Goal: Task Accomplishment & Management: Manage account settings

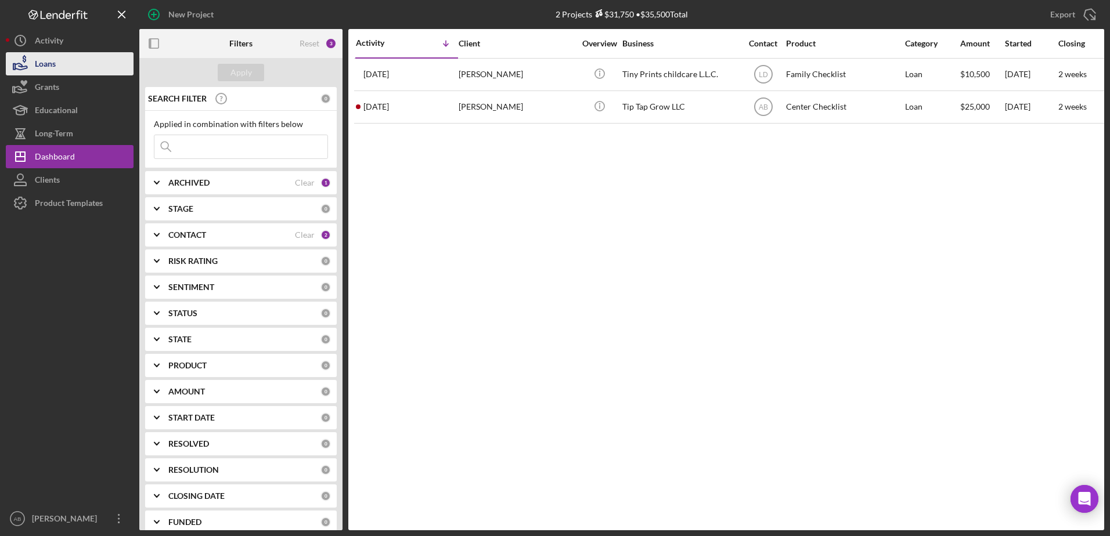
click at [63, 65] on button "Loans" at bounding box center [70, 63] width 128 height 23
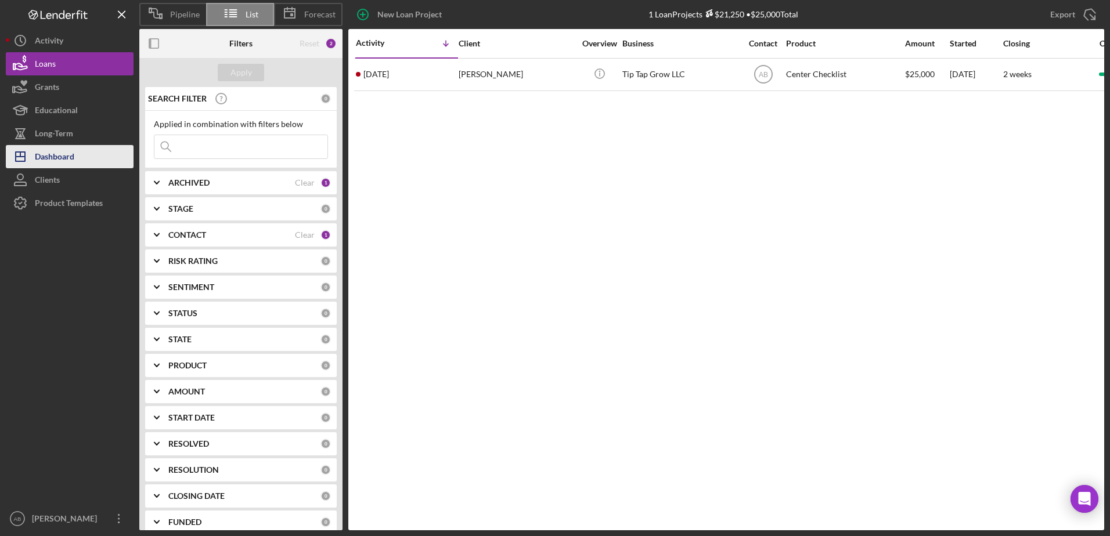
click at [47, 155] on div "Dashboard" at bounding box center [54, 158] width 39 height 26
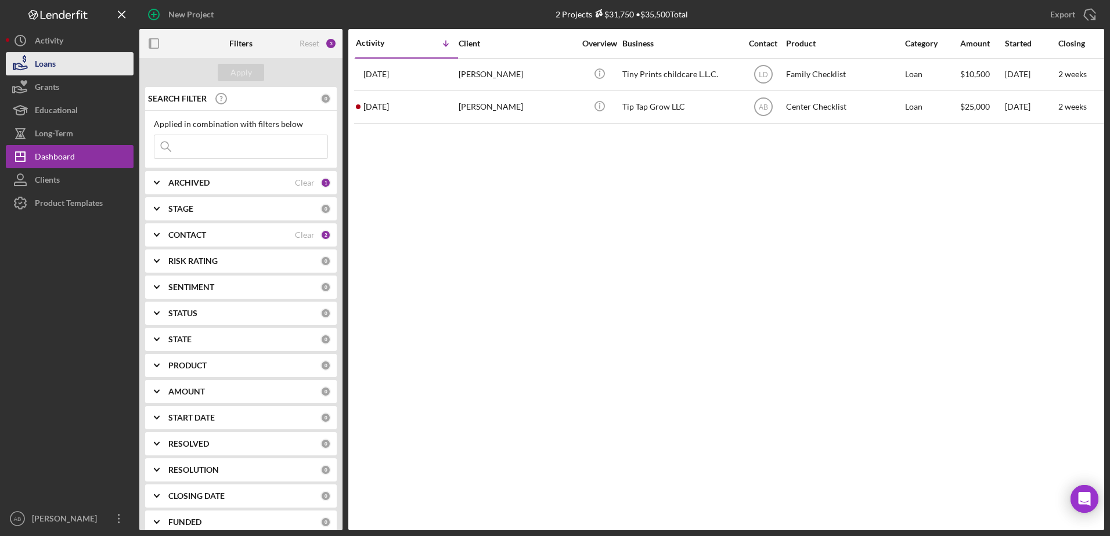
click at [66, 73] on button "Loans" at bounding box center [70, 63] width 128 height 23
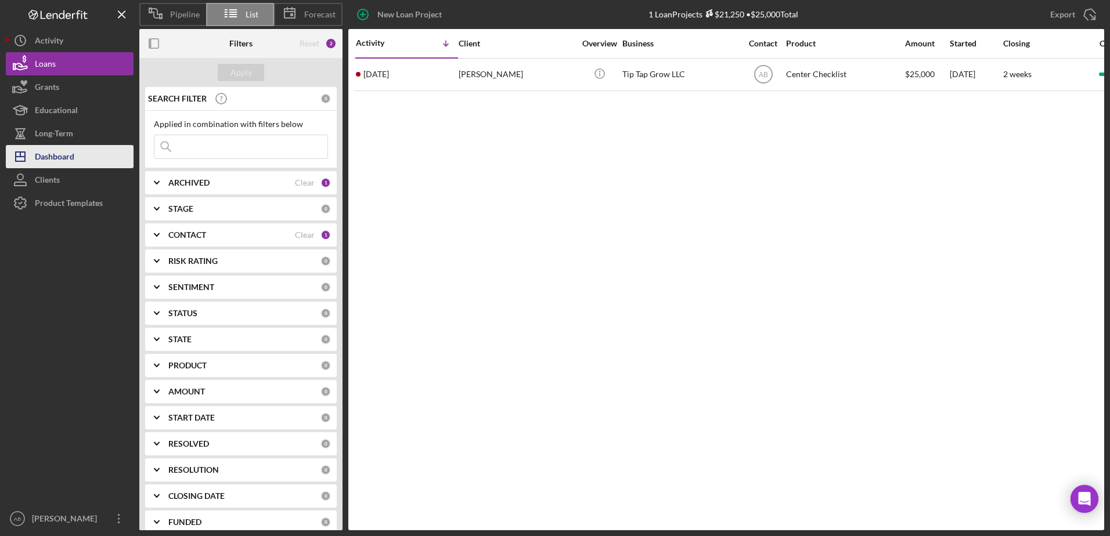
click at [56, 156] on div "Dashboard" at bounding box center [54, 158] width 39 height 26
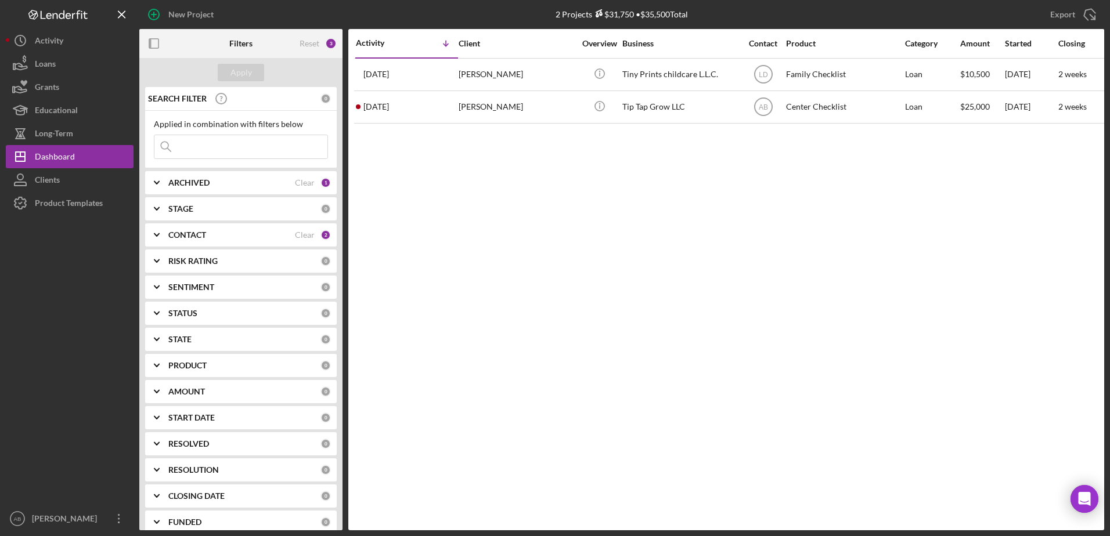
click at [765, 43] on div "Contact" at bounding box center [763, 43] width 44 height 9
click at [765, 43] on div "Contact" at bounding box center [755, 42] width 28 height 9
click at [222, 235] on div "CONTACT" at bounding box center [231, 234] width 127 height 9
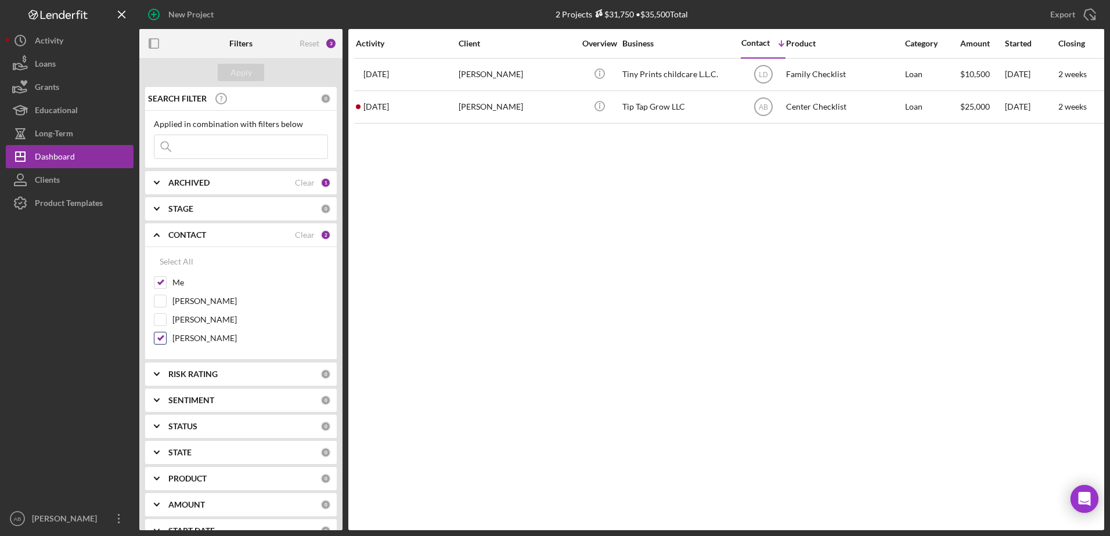
click at [186, 343] on label "[PERSON_NAME]" at bounding box center [250, 339] width 156 height 12
click at [166, 343] on input "[PERSON_NAME]" at bounding box center [160, 339] width 12 height 12
click at [251, 74] on div "Apply" at bounding box center [240, 72] width 21 height 17
click at [200, 342] on label "[PERSON_NAME]" at bounding box center [250, 339] width 156 height 12
click at [166, 342] on input "[PERSON_NAME]" at bounding box center [160, 339] width 12 height 12
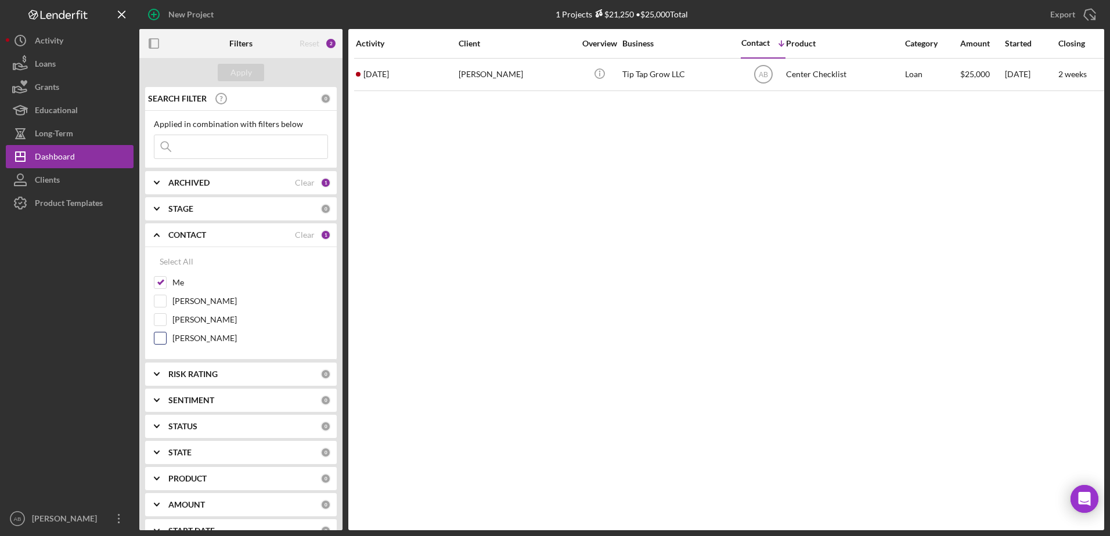
checkbox input "true"
click at [244, 82] on div "Apply" at bounding box center [240, 72] width 203 height 29
click at [238, 64] on div "Apply" at bounding box center [240, 72] width 21 height 17
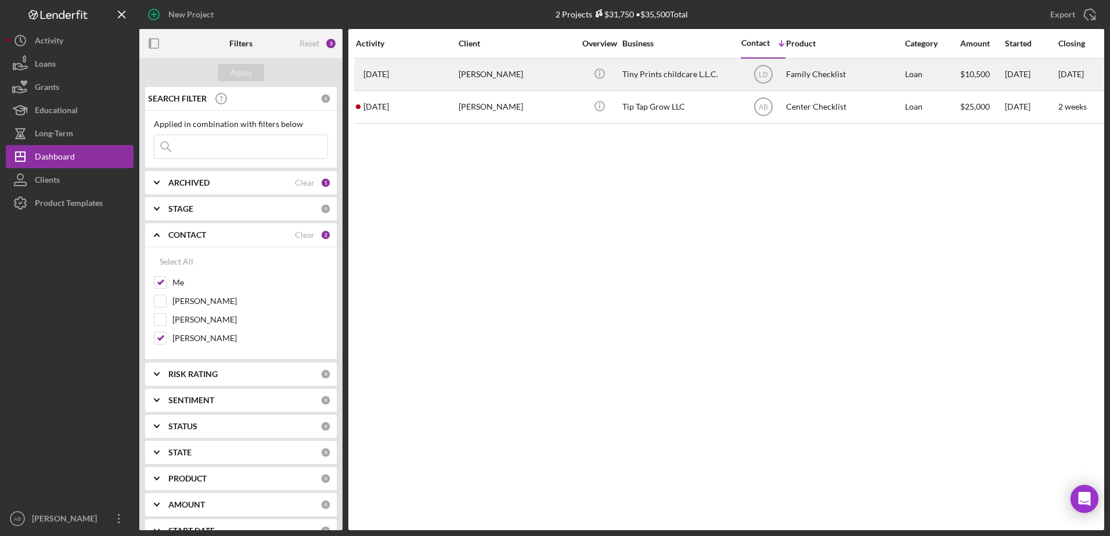
click at [494, 67] on div "[PERSON_NAME]" at bounding box center [517, 74] width 116 height 31
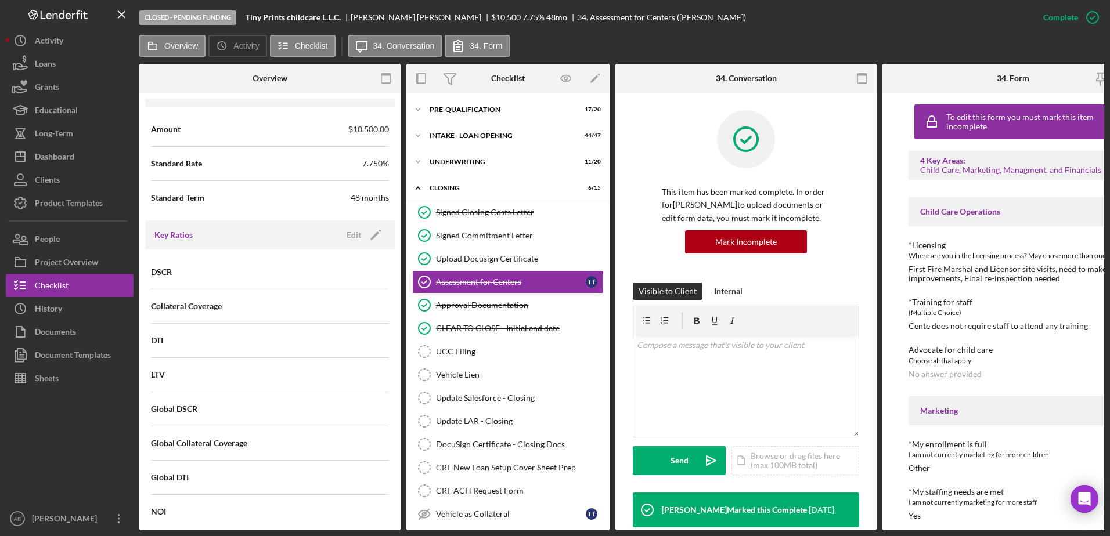
scroll to position [581, 0]
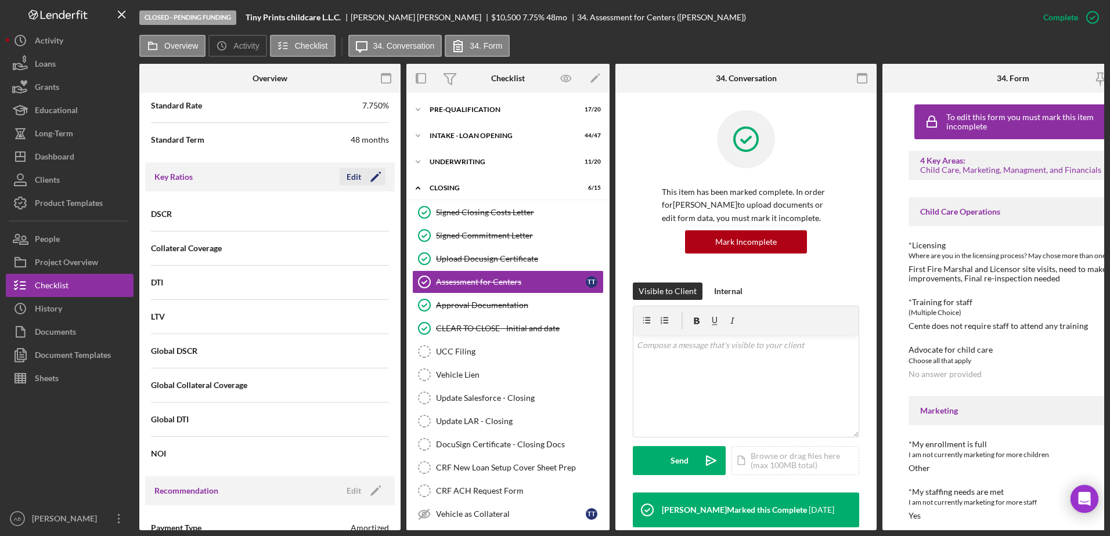
click at [362, 177] on icon "Icon/Edit" at bounding box center [375, 177] width 29 height 29
click at [313, 203] on input at bounding box center [329, 214] width 119 height 28
type input "2.81"
click at [290, 250] on input at bounding box center [329, 248] width 119 height 28
click at [306, 251] on input at bounding box center [329, 248] width 119 height 28
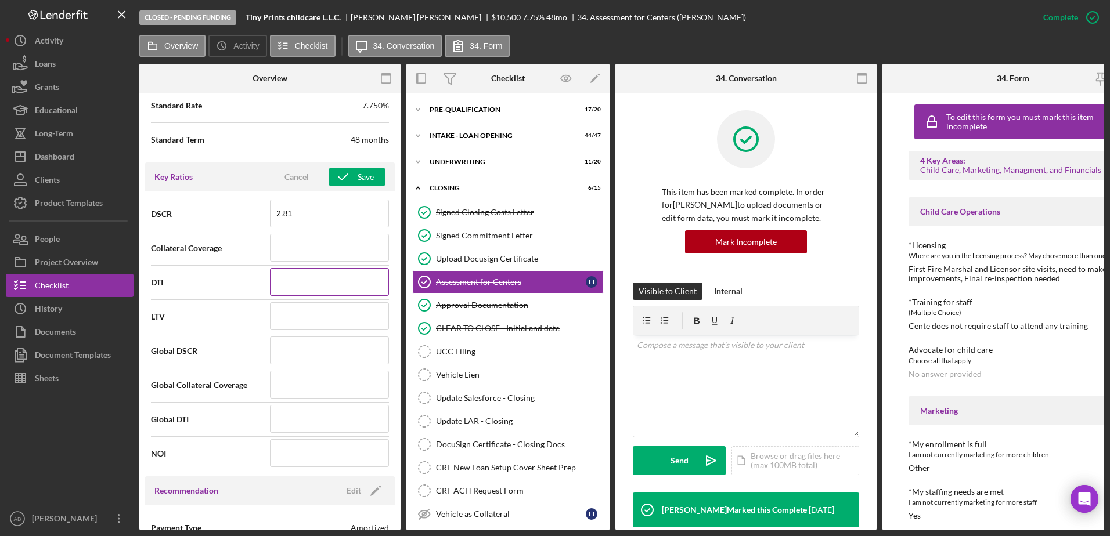
click at [303, 283] on input at bounding box center [329, 282] width 119 height 28
click at [287, 307] on input at bounding box center [329, 316] width 119 height 28
click at [287, 356] on input at bounding box center [329, 351] width 119 height 28
drag, startPoint x: 300, startPoint y: 218, endPoint x: 240, endPoint y: 208, distance: 60.6
click at [240, 208] on div "DSCR 2.81" at bounding box center [270, 214] width 238 height 29
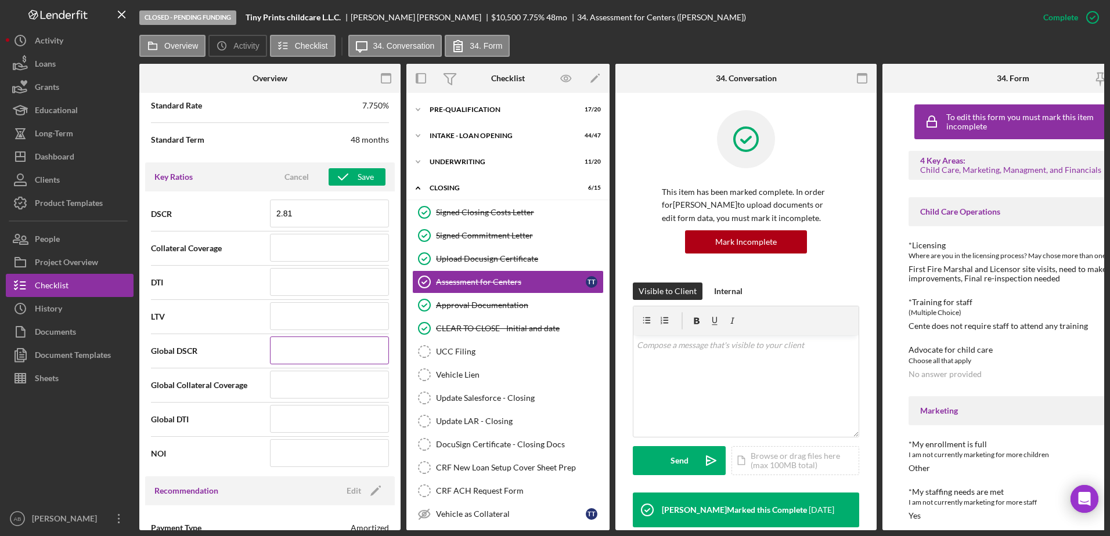
click at [280, 351] on input at bounding box center [329, 351] width 119 height 28
type input "2.81"
drag, startPoint x: 325, startPoint y: 217, endPoint x: 229, endPoint y: 201, distance: 97.1
click at [229, 201] on div "DSCR 2.81" at bounding box center [270, 214] width 238 height 29
click at [275, 392] on input at bounding box center [329, 385] width 119 height 28
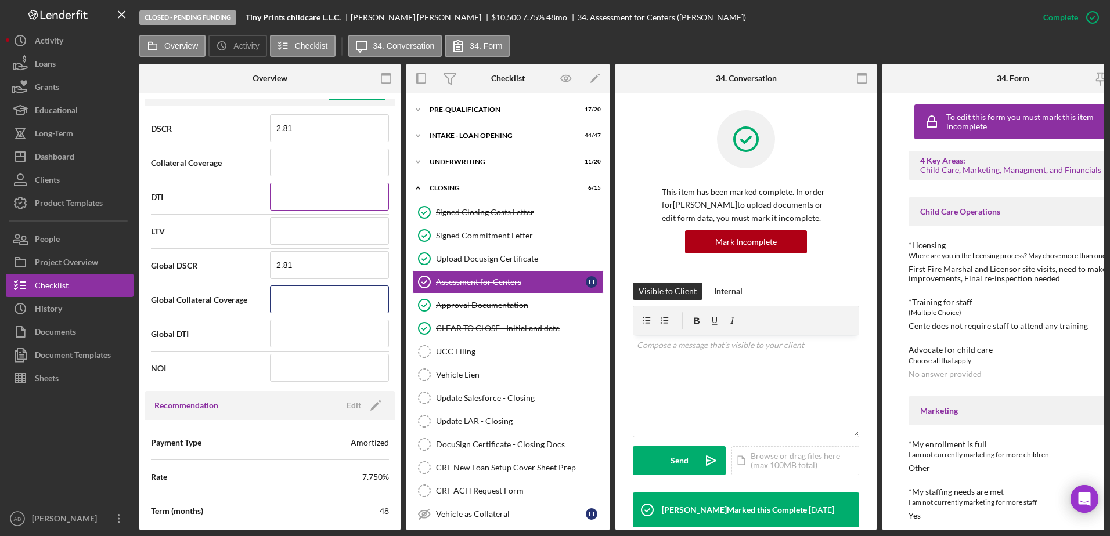
scroll to position [639, 0]
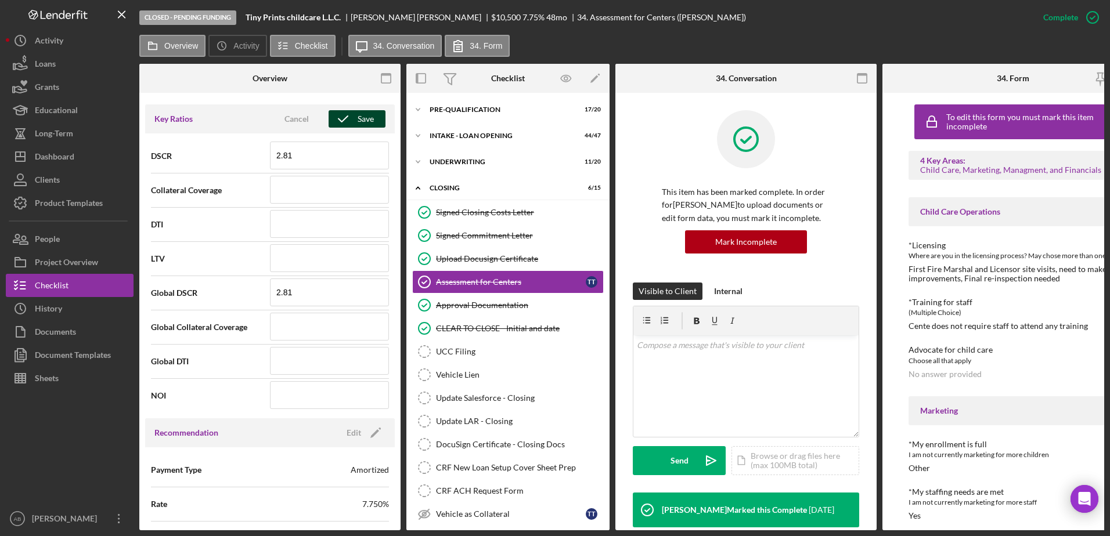
click at [352, 116] on icon "button" at bounding box center [343, 118] width 29 height 29
click at [364, 113] on icon "Icon/Edit" at bounding box center [375, 118] width 29 height 29
click at [318, 197] on input at bounding box center [329, 190] width 119 height 28
type input "0"
click at [358, 124] on div "Save" at bounding box center [366, 118] width 16 height 17
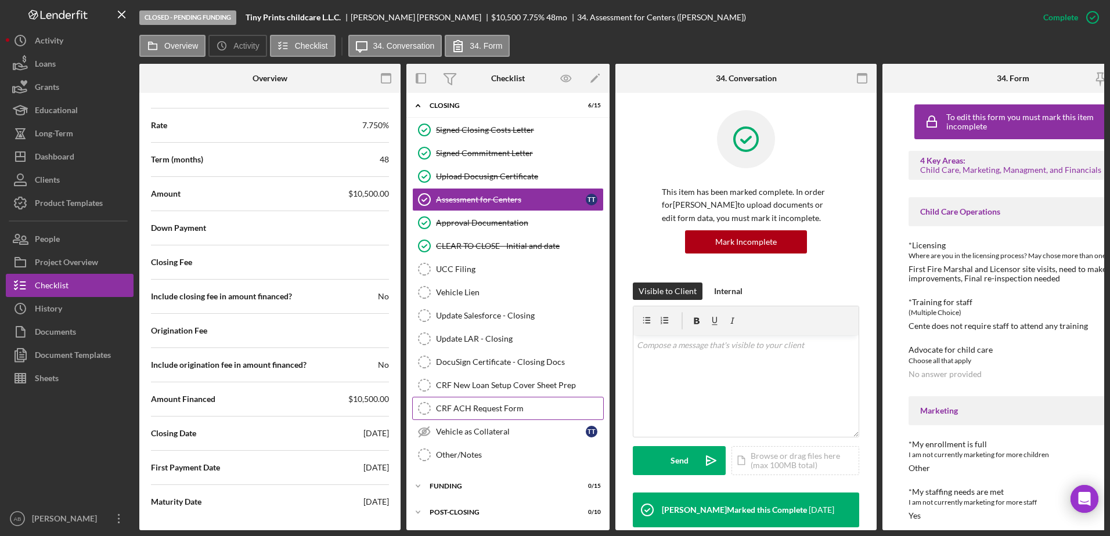
scroll to position [86, 0]
click at [498, 514] on div "Icon/Expander POST-CLOSING 0 / 10" at bounding box center [507, 512] width 203 height 23
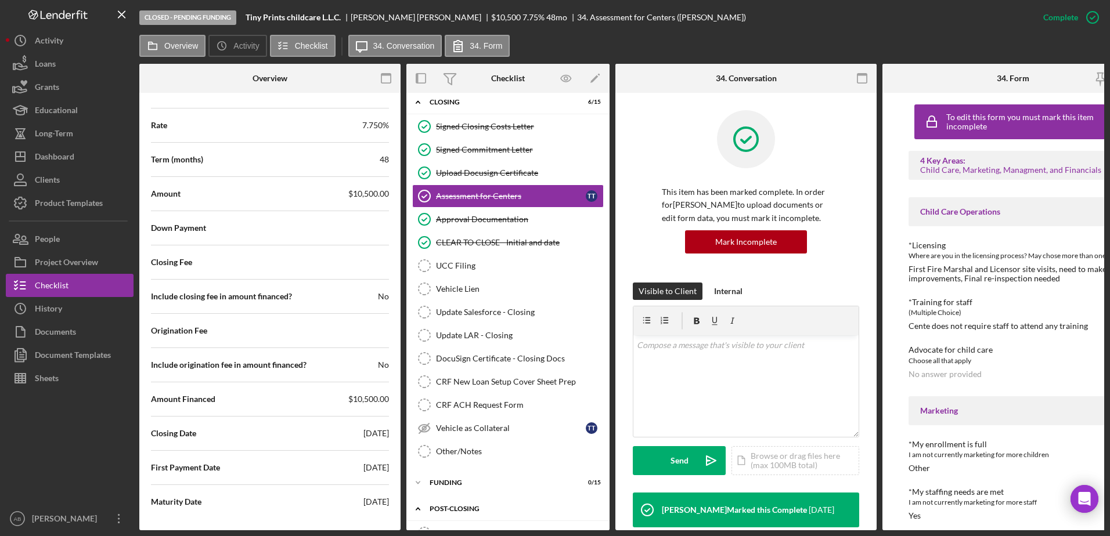
click at [445, 509] on div "POST-CLOSING" at bounding box center [512, 509] width 165 height 7
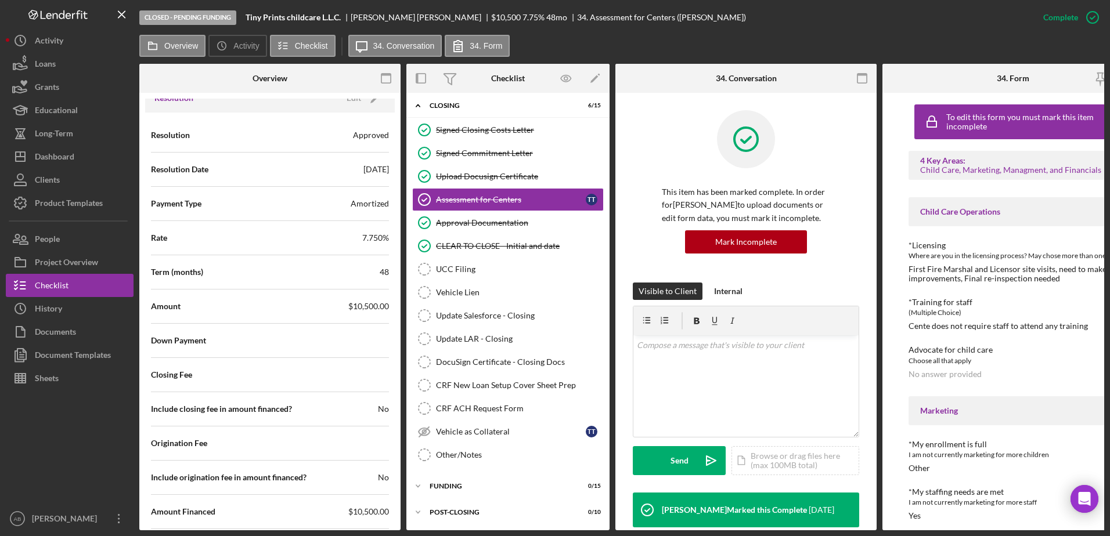
scroll to position [1401, 0]
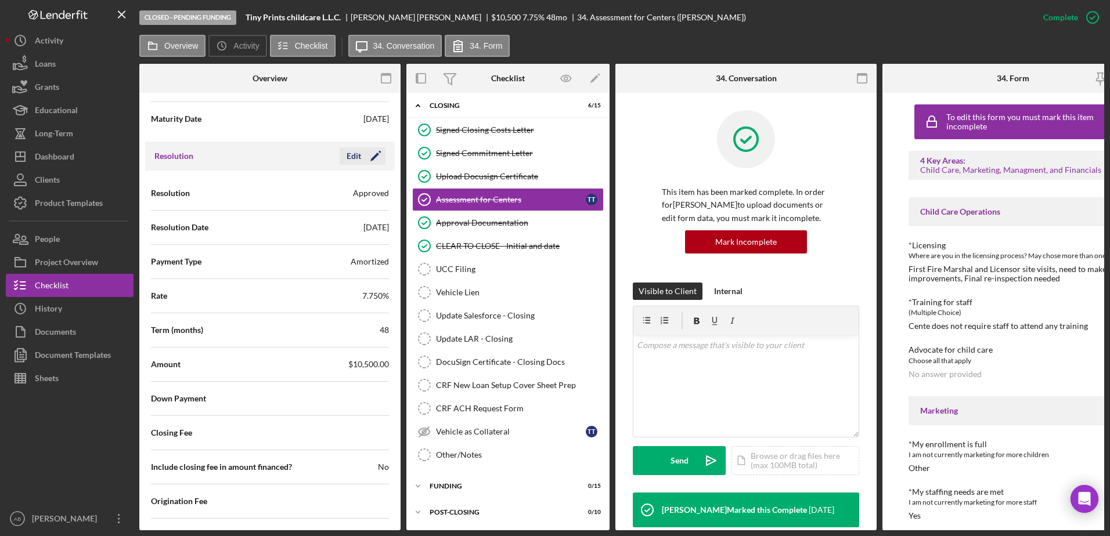
click at [355, 149] on div "Edit" at bounding box center [354, 155] width 15 height 17
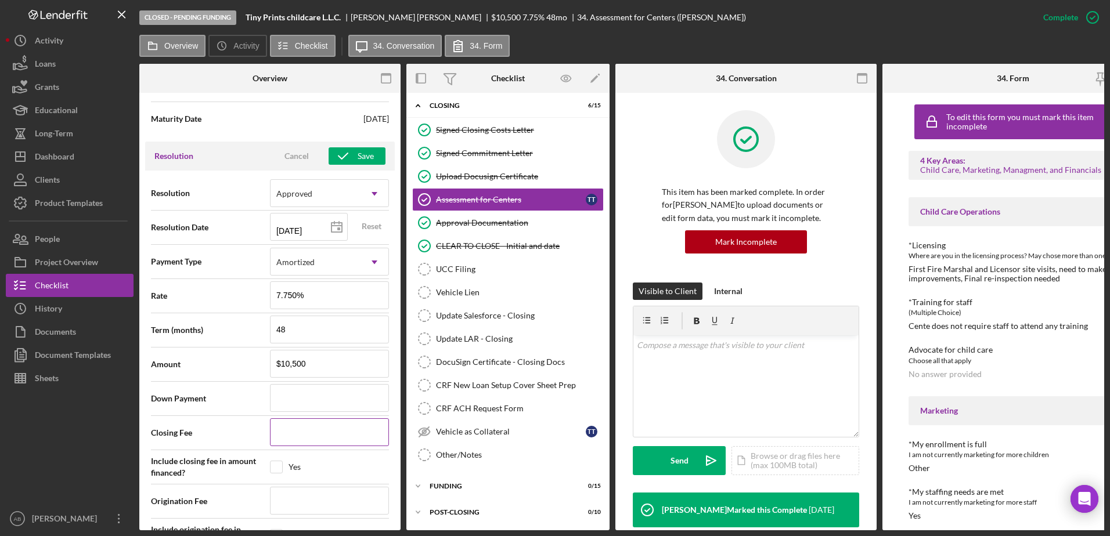
click at [330, 424] on input at bounding box center [329, 433] width 119 height 28
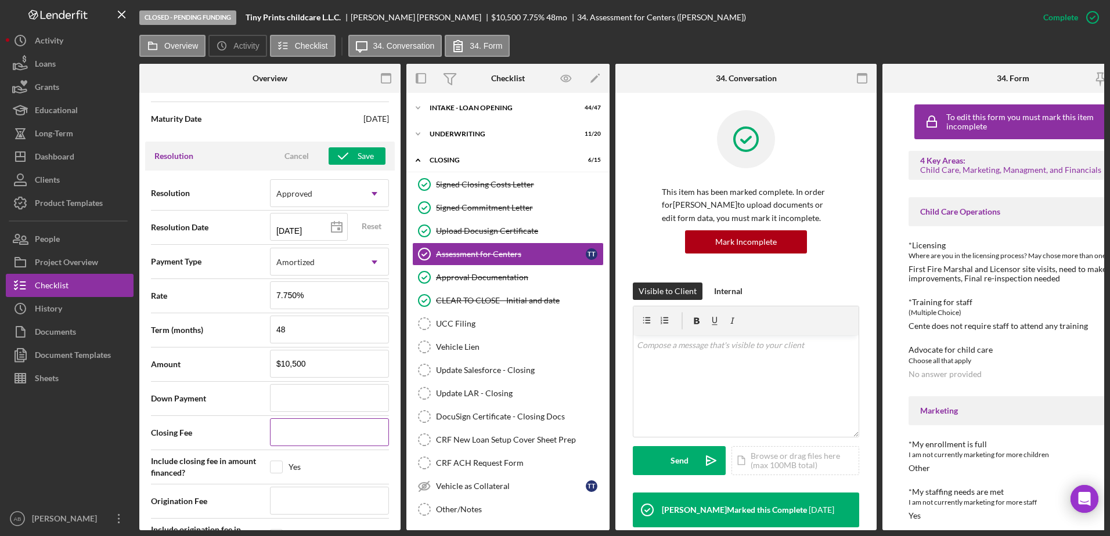
click at [320, 428] on input at bounding box center [329, 433] width 119 height 28
type input "$50"
click at [293, 504] on input at bounding box center [329, 501] width 119 height 28
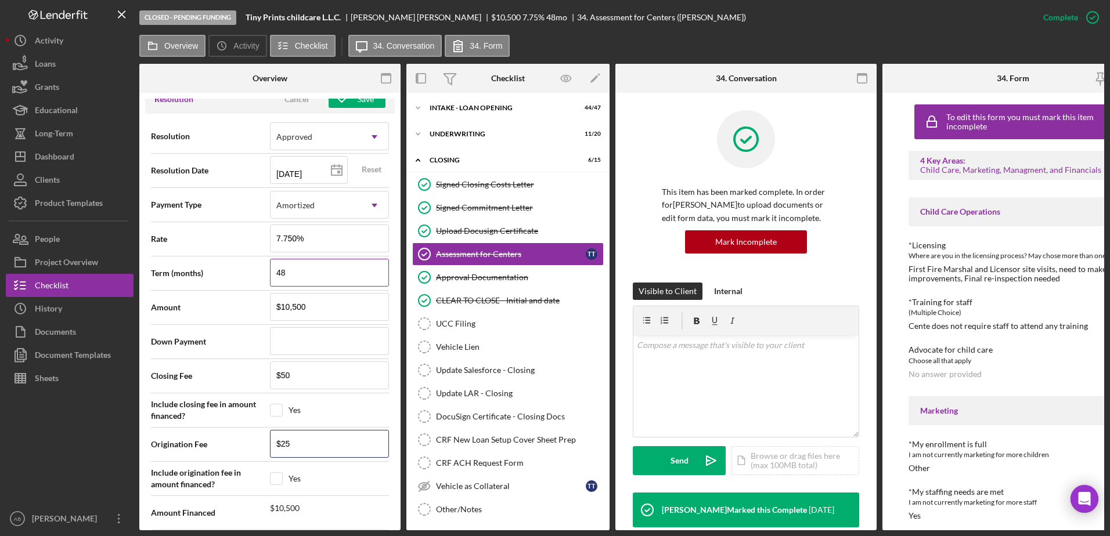
scroll to position [1401, 0]
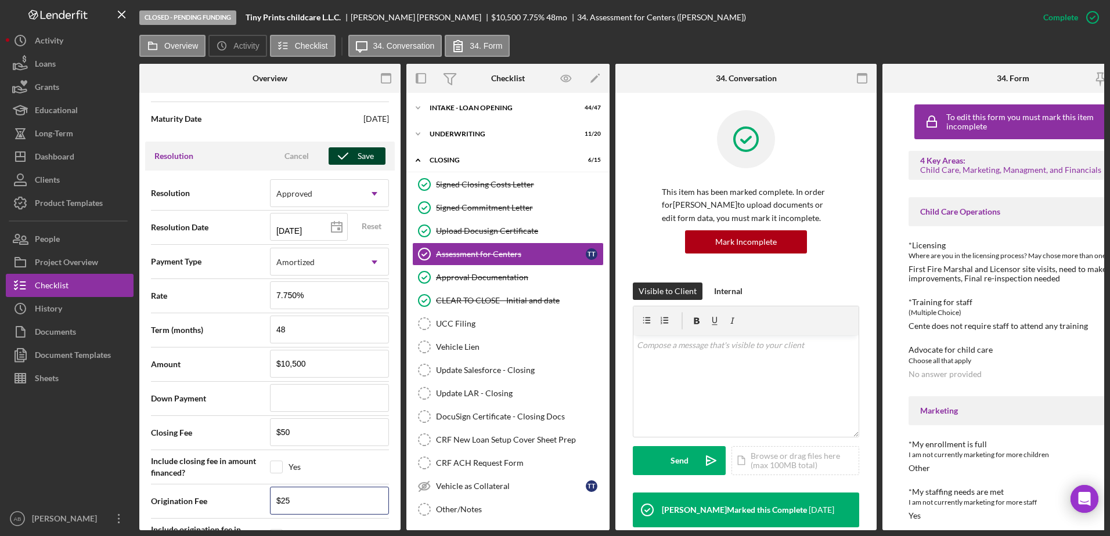
type input "$25"
click at [344, 152] on icon "button" at bounding box center [343, 156] width 29 height 29
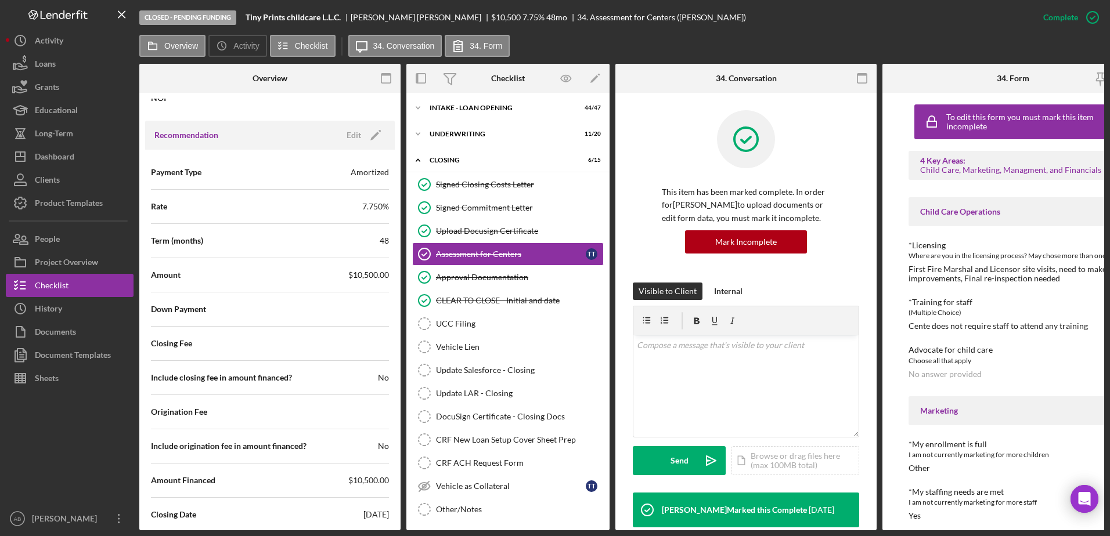
scroll to position [704, 0]
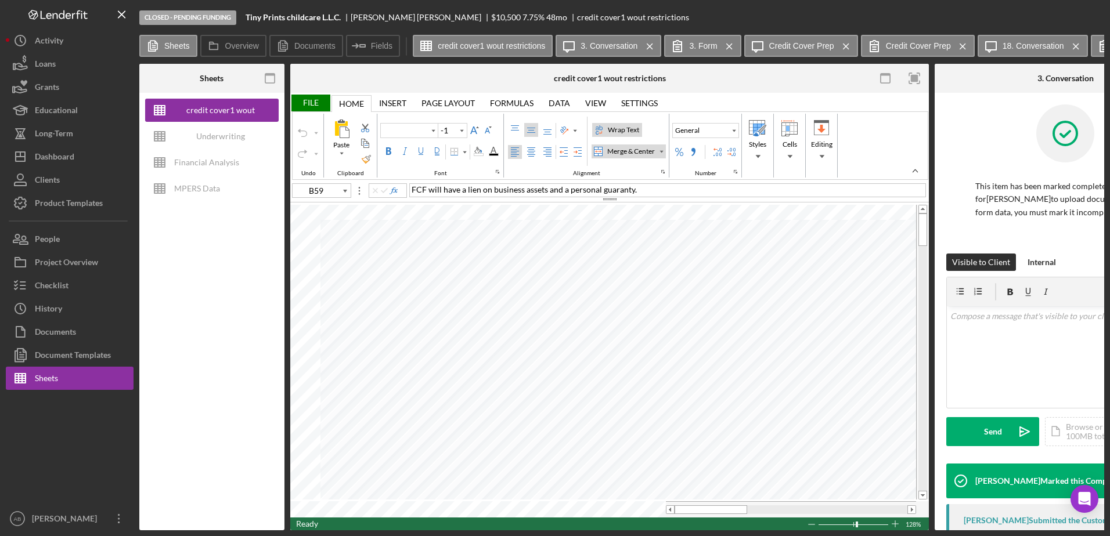
type input "Poppins"
type input "10"
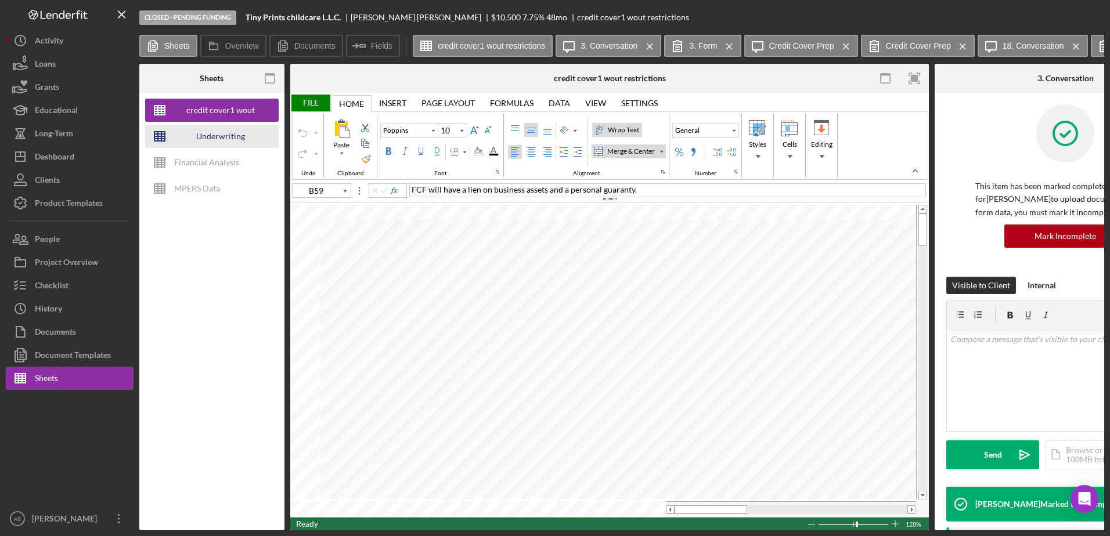
click at [218, 137] on div "Underwriting Worksheets - Template 2022" at bounding box center [220, 136] width 93 height 23
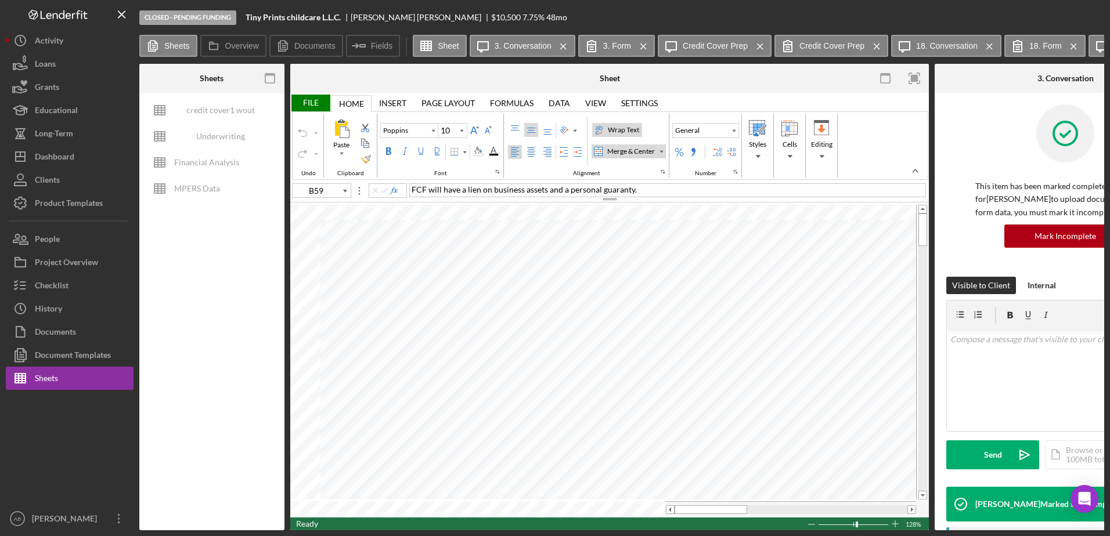
type input "Arial"
type input "I8"
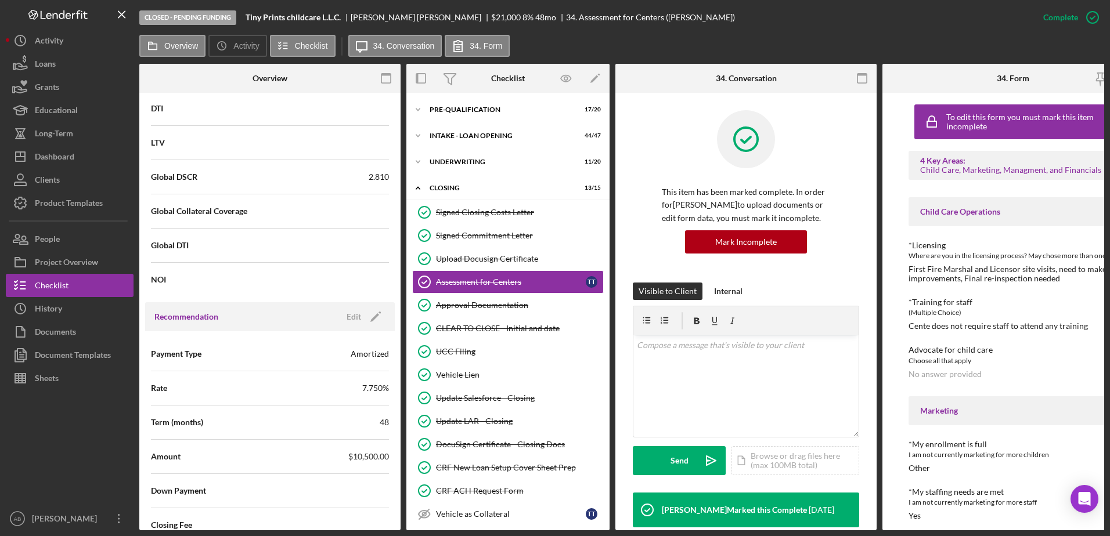
scroll to position [1045, 0]
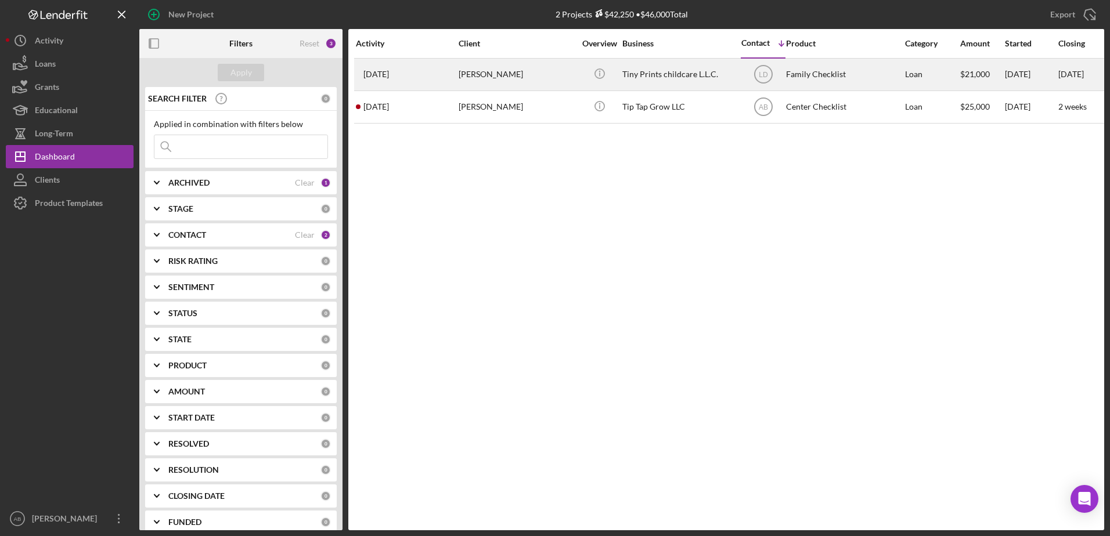
click at [475, 80] on div "[PERSON_NAME]" at bounding box center [517, 74] width 116 height 31
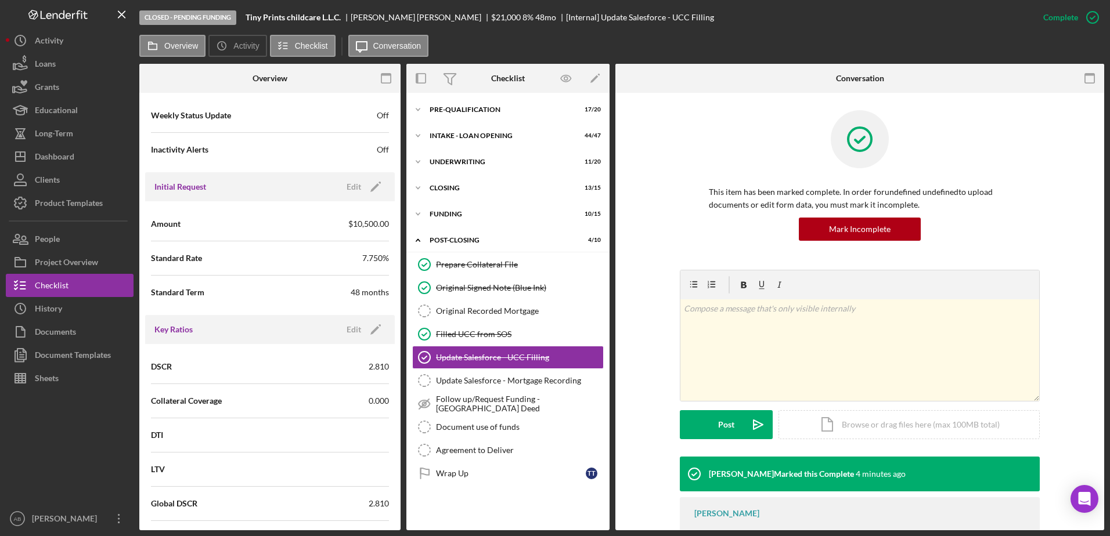
scroll to position [464, 0]
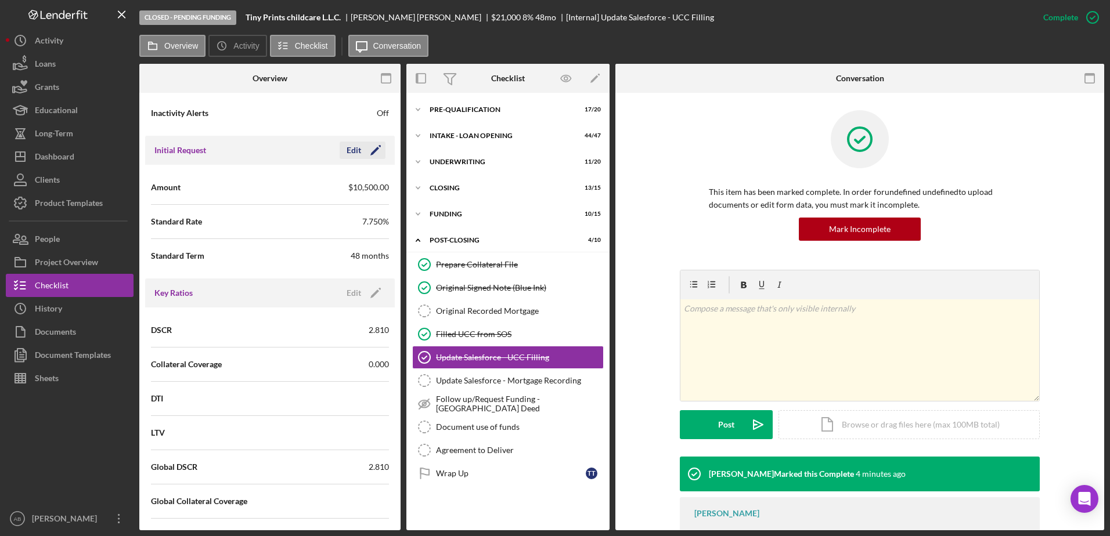
click at [380, 150] on icon "Icon/Edit" at bounding box center [375, 150] width 29 height 29
drag, startPoint x: 329, startPoint y: 185, endPoint x: 160, endPoint y: 150, distance: 172.6
click at [192, 181] on div "Amount $10,500" at bounding box center [270, 187] width 238 height 29
type input "$21,000"
type input "8.000%"
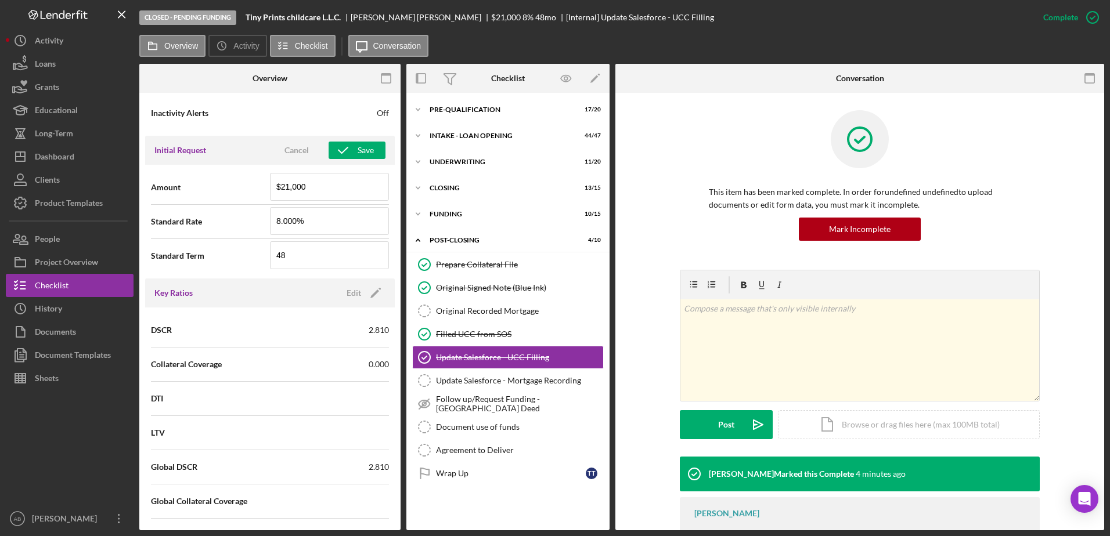
click at [222, 358] on div "Collateral Coverage 0.000" at bounding box center [270, 364] width 238 height 29
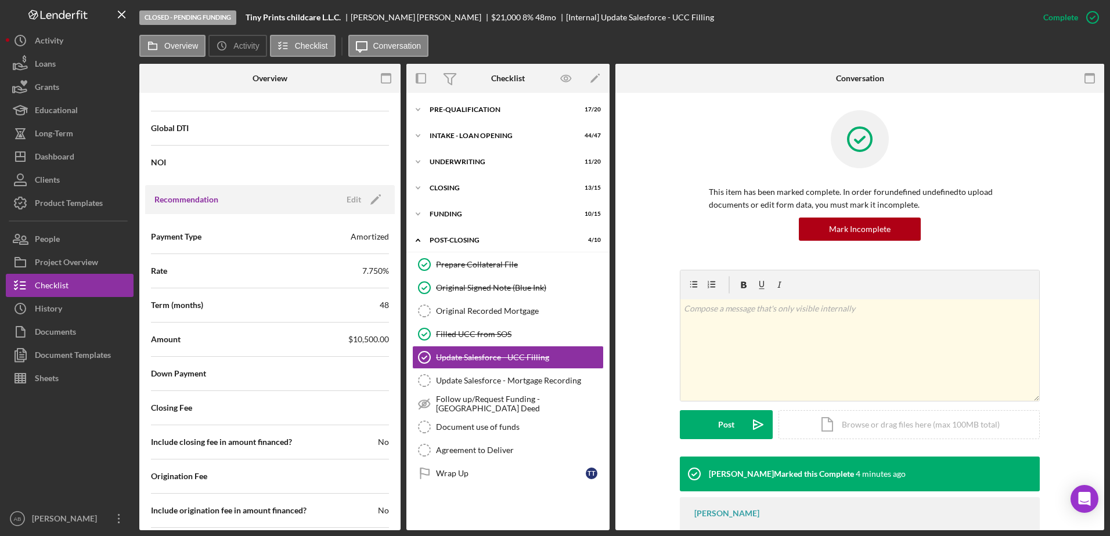
scroll to position [871, 0]
click at [361, 203] on icon "Icon/Edit" at bounding box center [375, 200] width 29 height 29
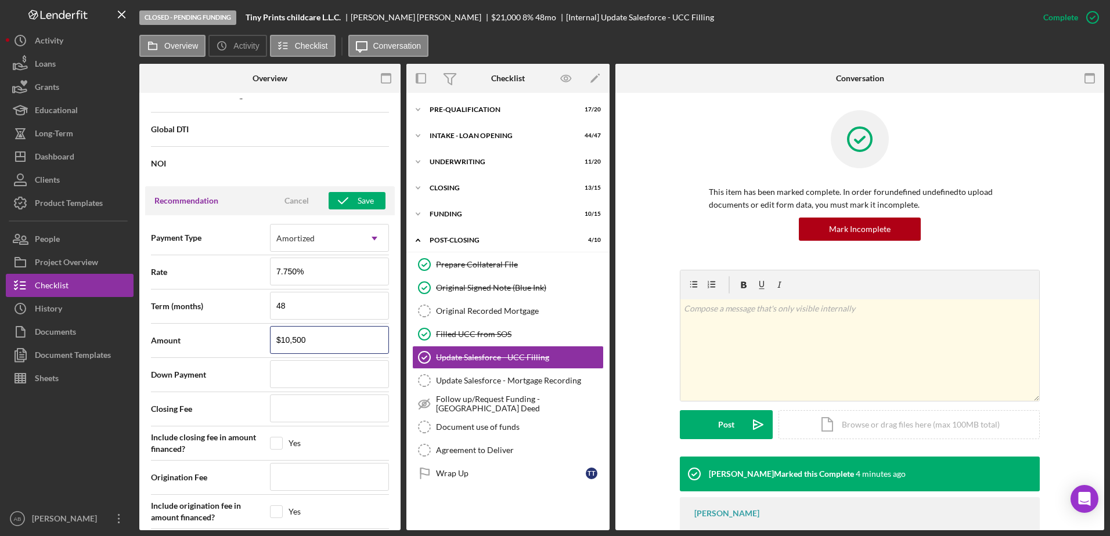
drag, startPoint x: 307, startPoint y: 336, endPoint x: 200, endPoint y: 333, distance: 106.3
click at [201, 333] on div "Amount $10,500" at bounding box center [270, 340] width 238 height 29
type input "$21,000"
drag, startPoint x: 325, startPoint y: 277, endPoint x: 260, endPoint y: 277, distance: 65.0
click at [260, 277] on div "Rate 7.750%" at bounding box center [270, 272] width 238 height 29
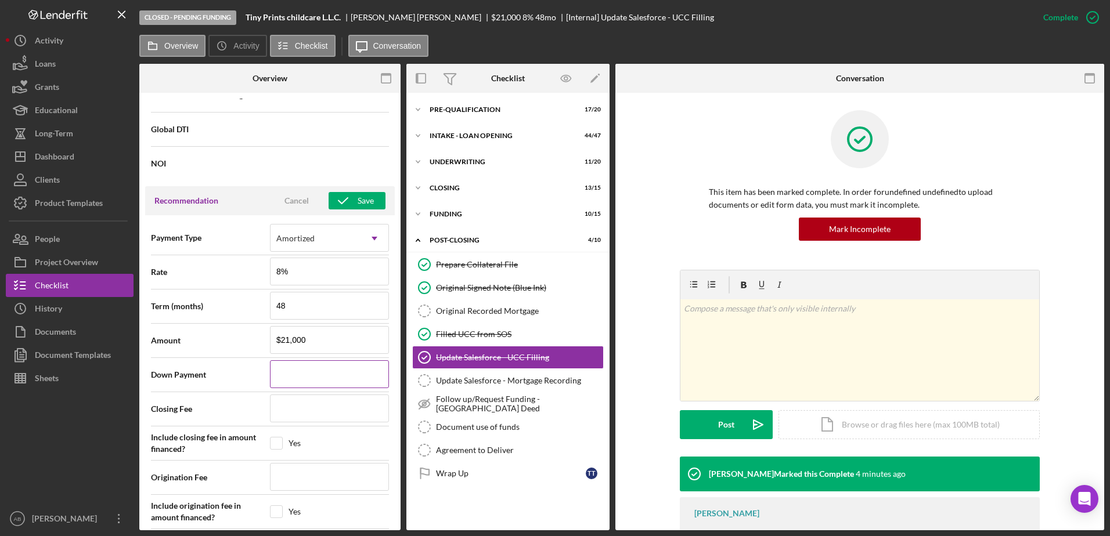
type input "8.000%"
click at [335, 385] on input at bounding box center [329, 375] width 119 height 28
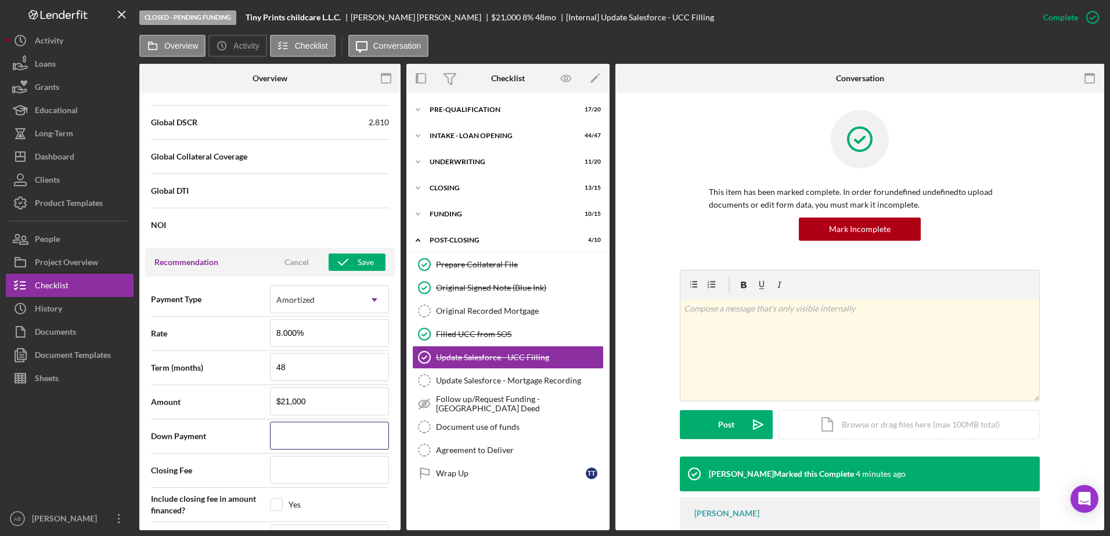
scroll to position [585, 0]
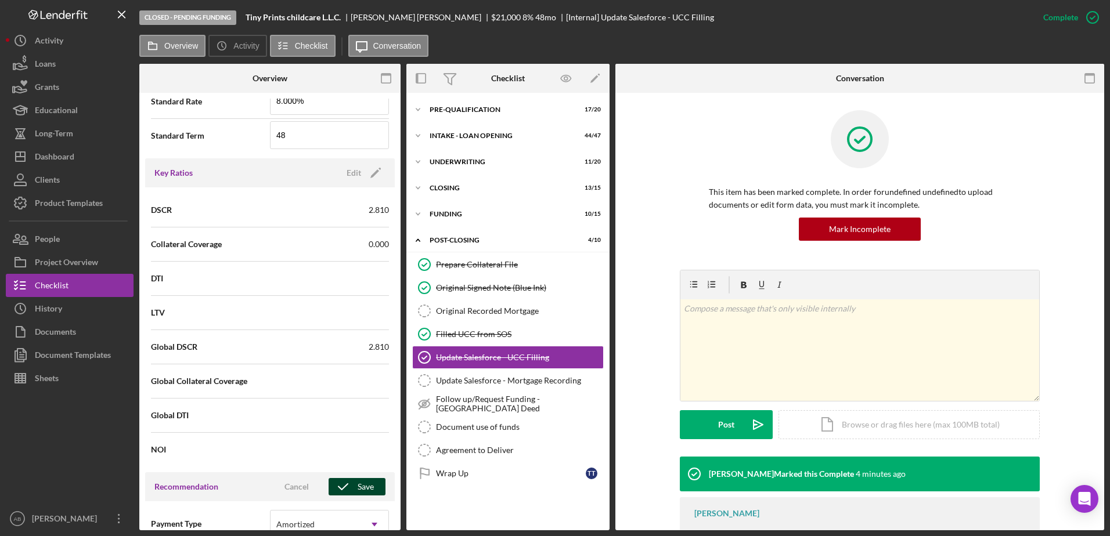
click at [361, 482] on div "Save" at bounding box center [366, 486] width 16 height 17
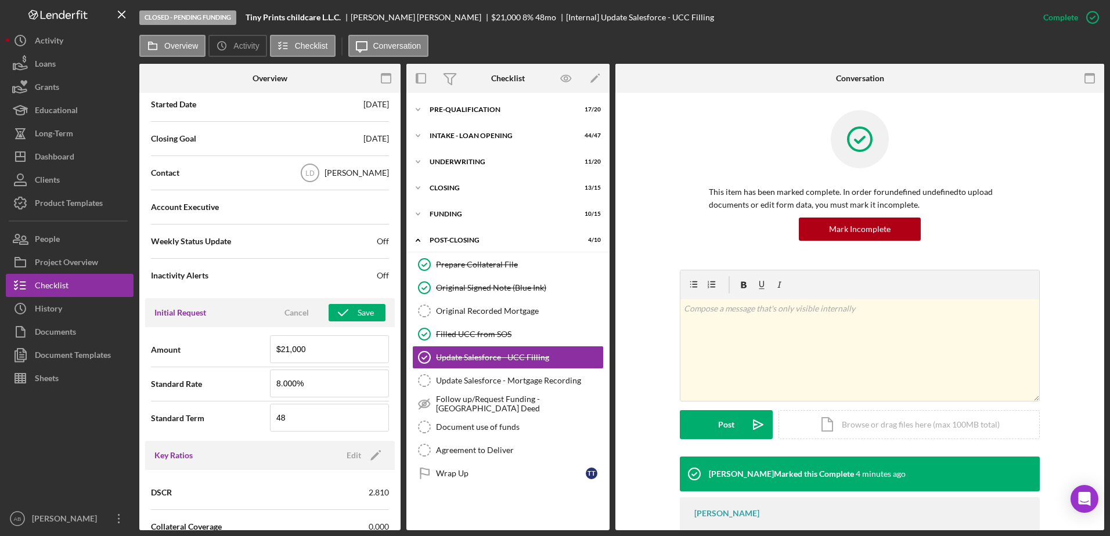
scroll to position [294, 0]
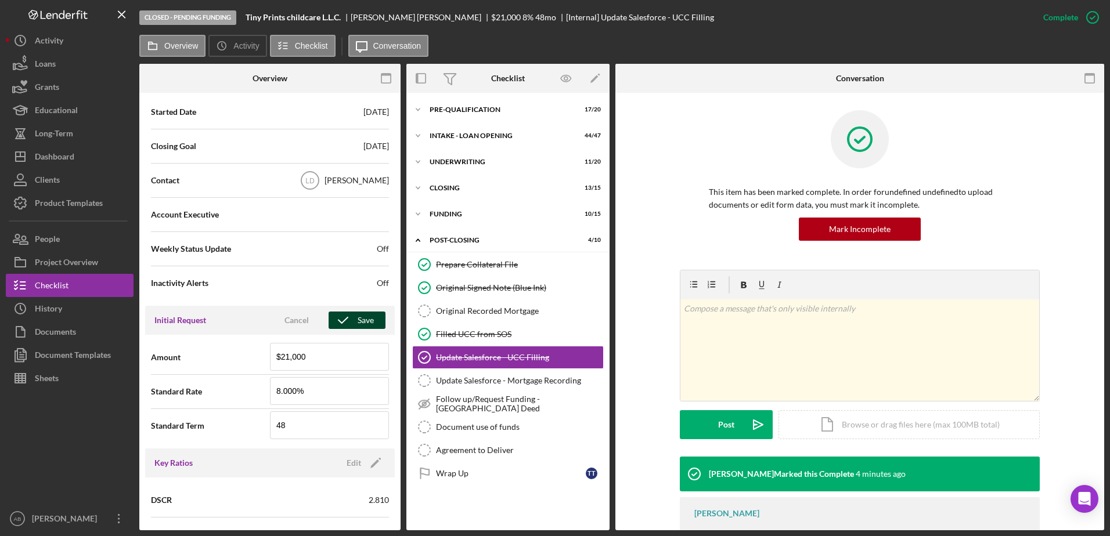
click at [348, 318] on icon "button" at bounding box center [343, 320] width 29 height 29
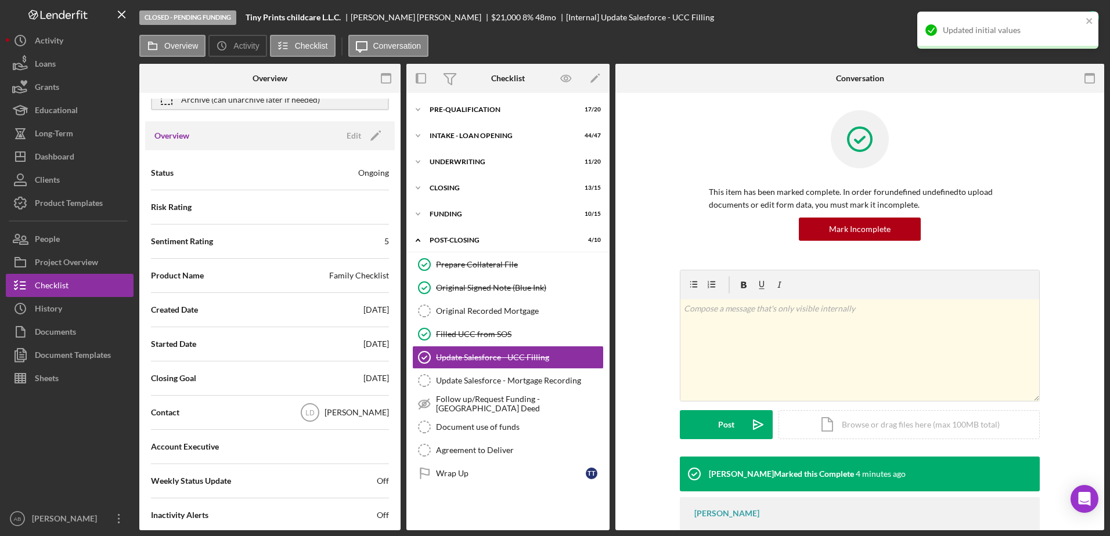
scroll to position [0, 0]
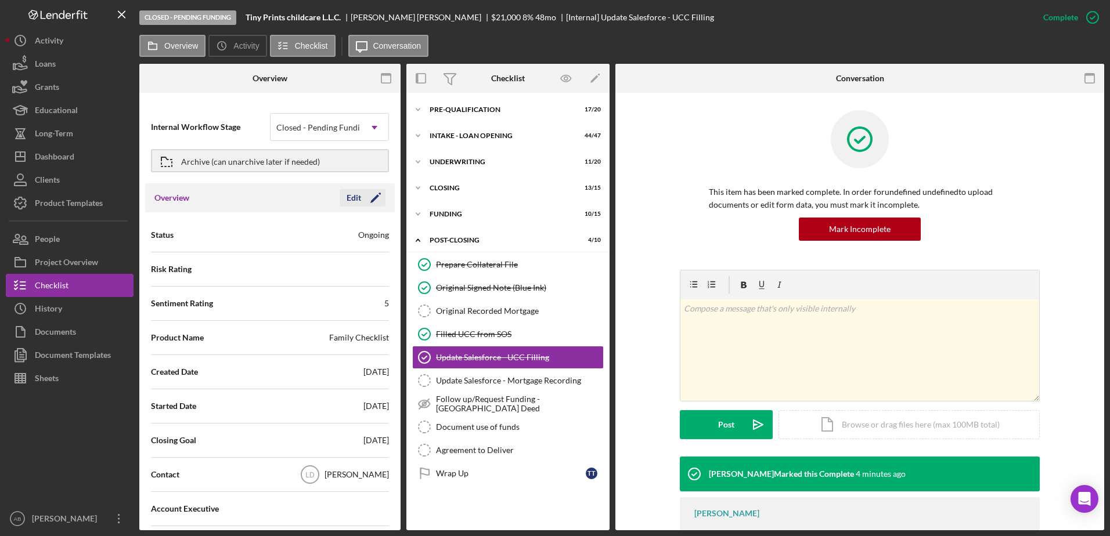
click at [361, 196] on icon "Icon/Edit" at bounding box center [375, 197] width 29 height 29
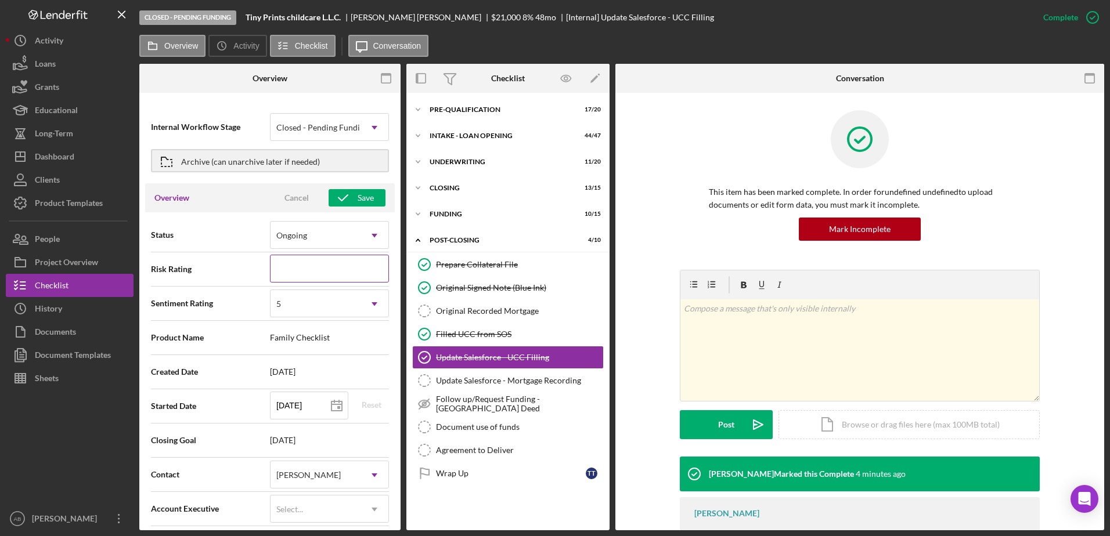
click at [346, 265] on input at bounding box center [329, 269] width 119 height 28
type input "3"
click at [358, 197] on div "Save" at bounding box center [366, 197] width 16 height 17
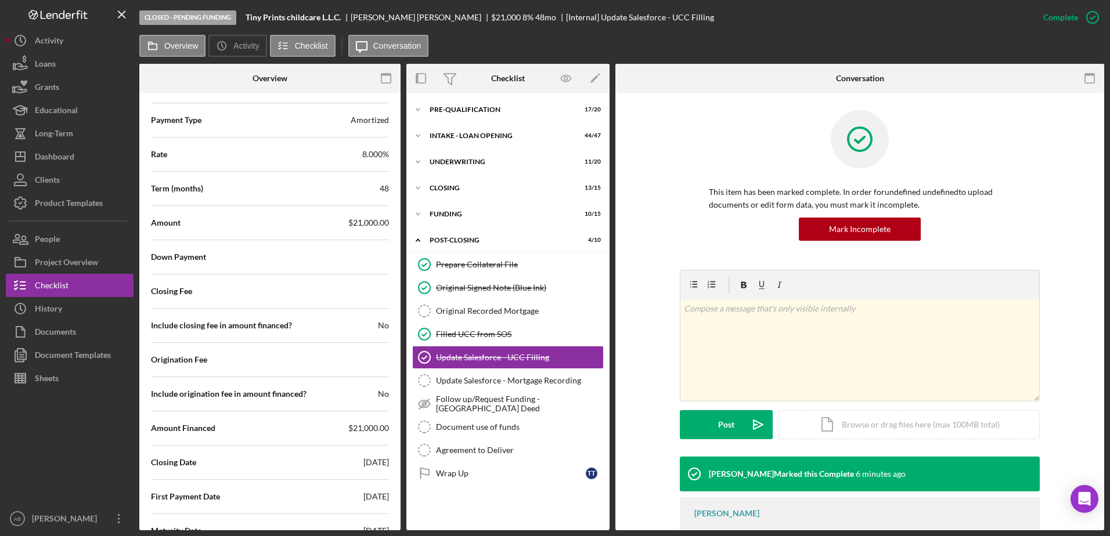
scroll to position [1572, 0]
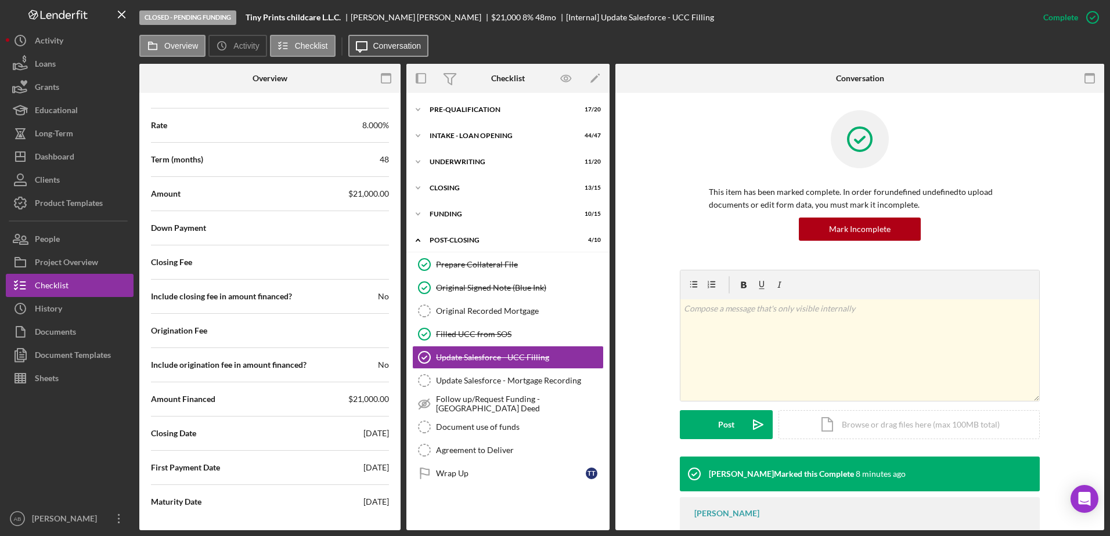
click at [385, 52] on button "Icon/Message Conversation" at bounding box center [388, 46] width 81 height 22
